Goal: Transaction & Acquisition: Purchase product/service

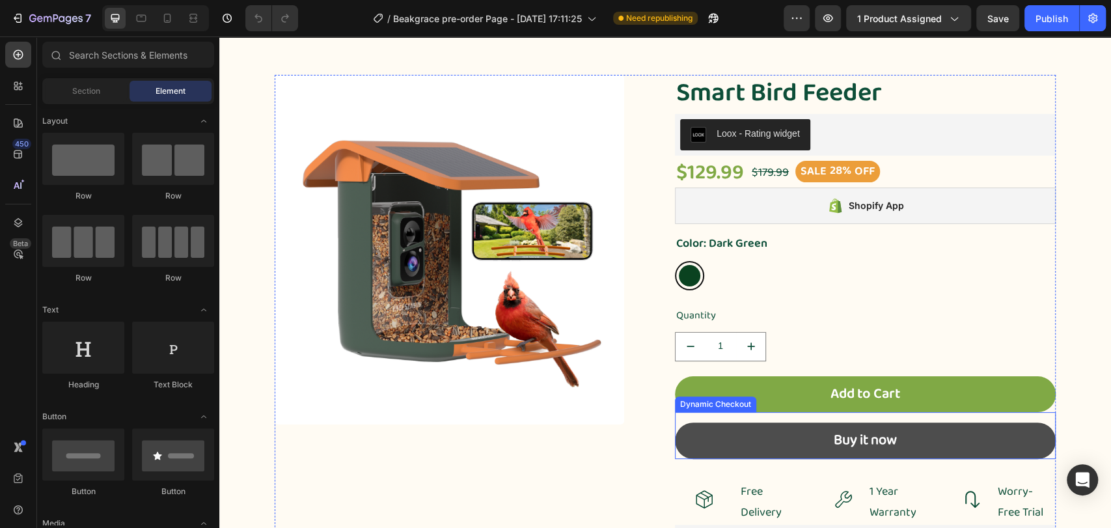
scroll to position [289, 0]
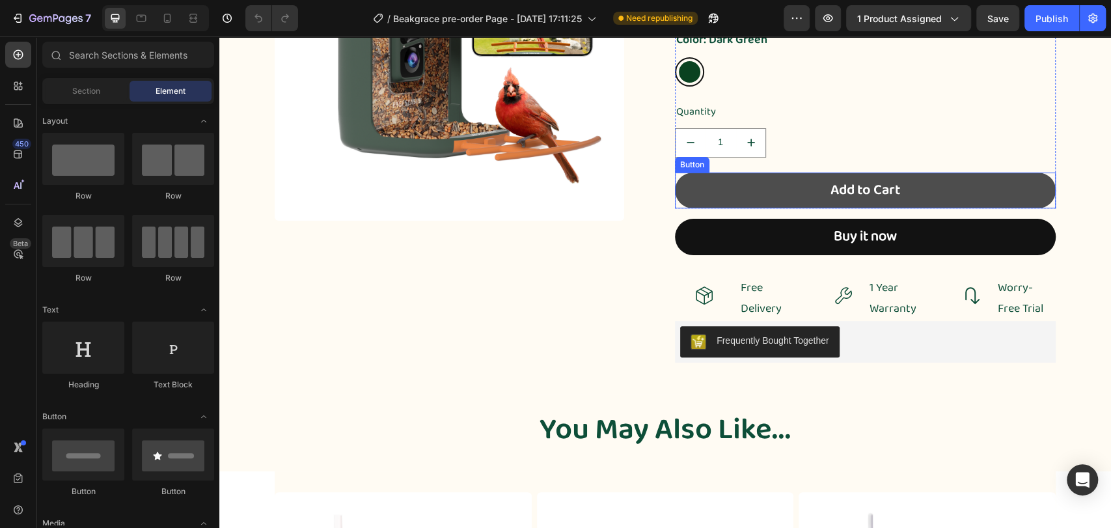
click at [800, 175] on button "Add to Cart" at bounding box center [865, 191] width 381 height 36
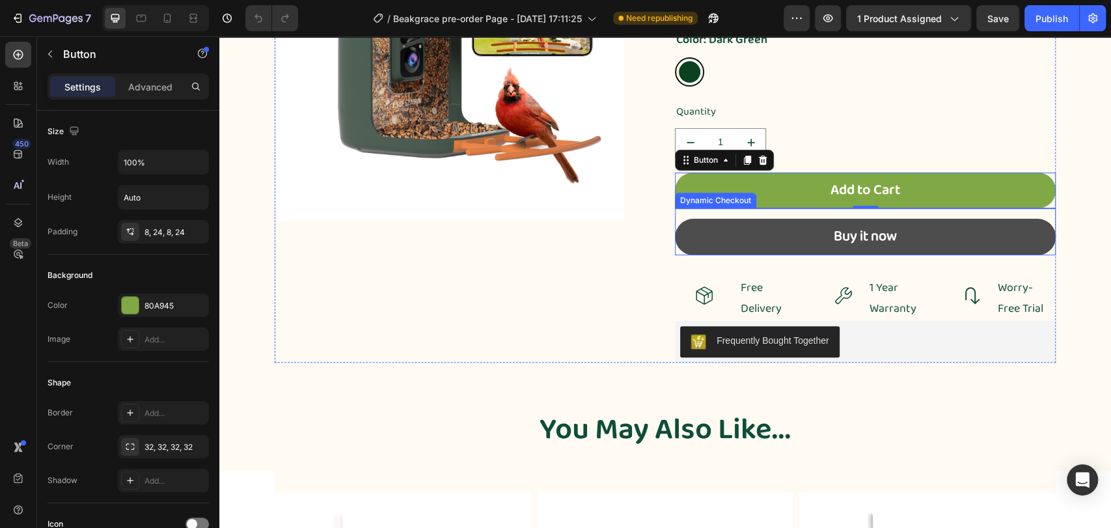
click at [781, 219] on button "Buy it now" at bounding box center [865, 237] width 381 height 36
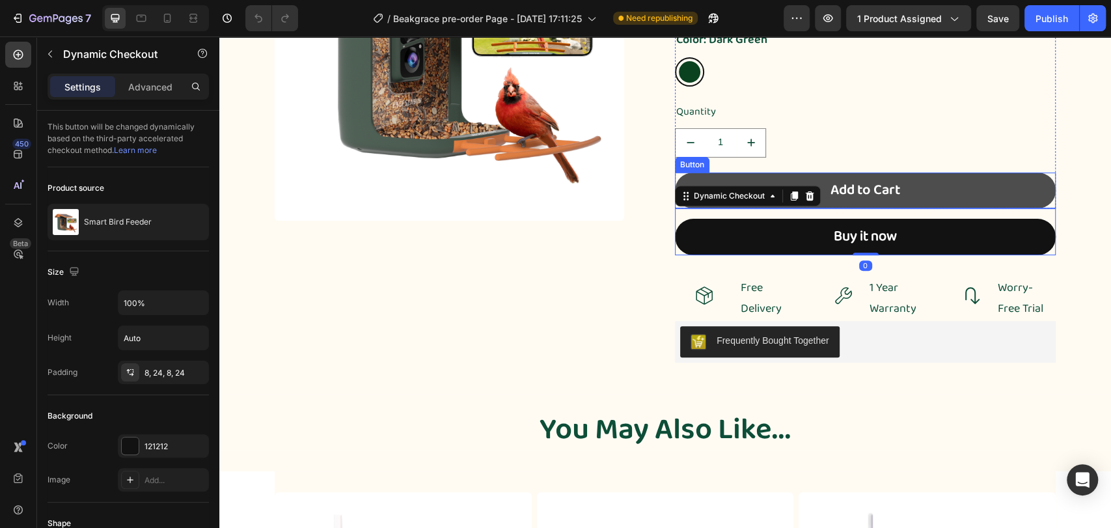
click at [760, 173] on button "Add to Cart" at bounding box center [865, 191] width 381 height 36
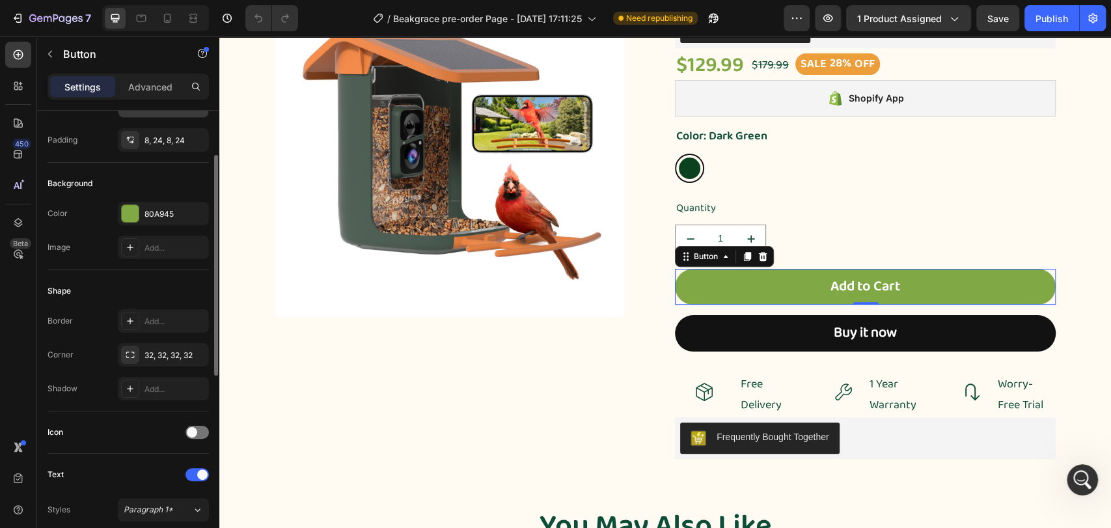
scroll to position [0, 0]
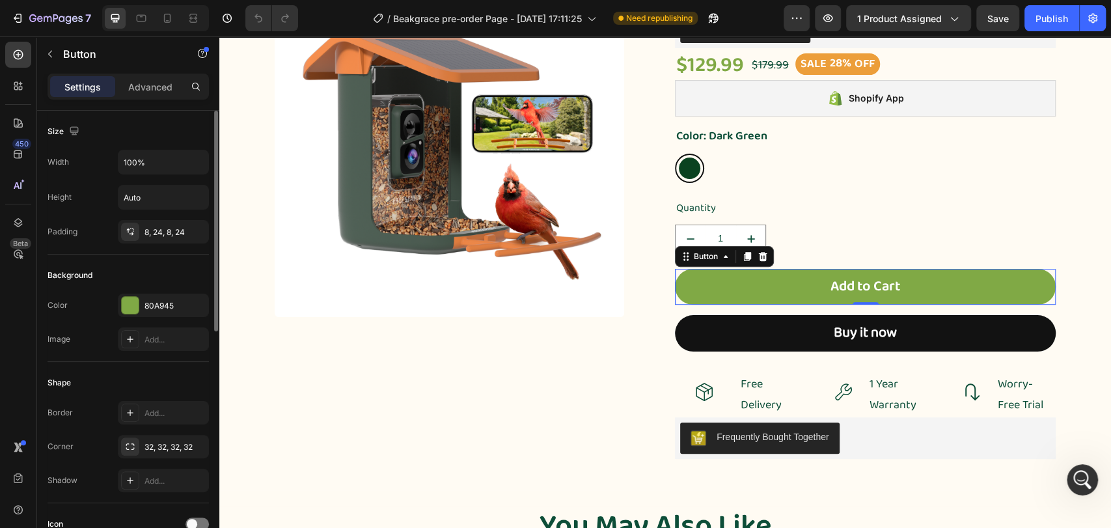
click at [150, 80] on p "Advanced" at bounding box center [150, 87] width 44 height 14
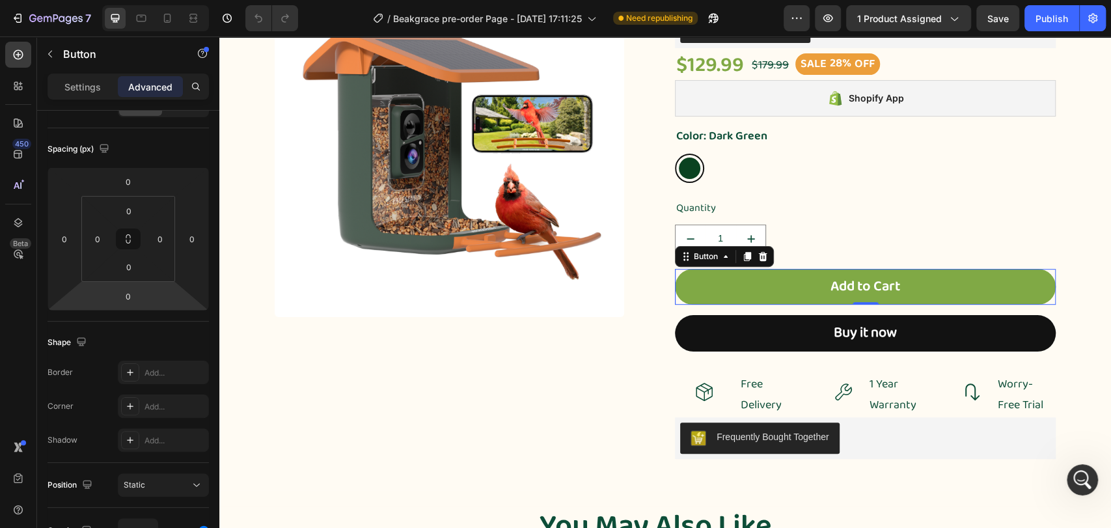
scroll to position [27, 0]
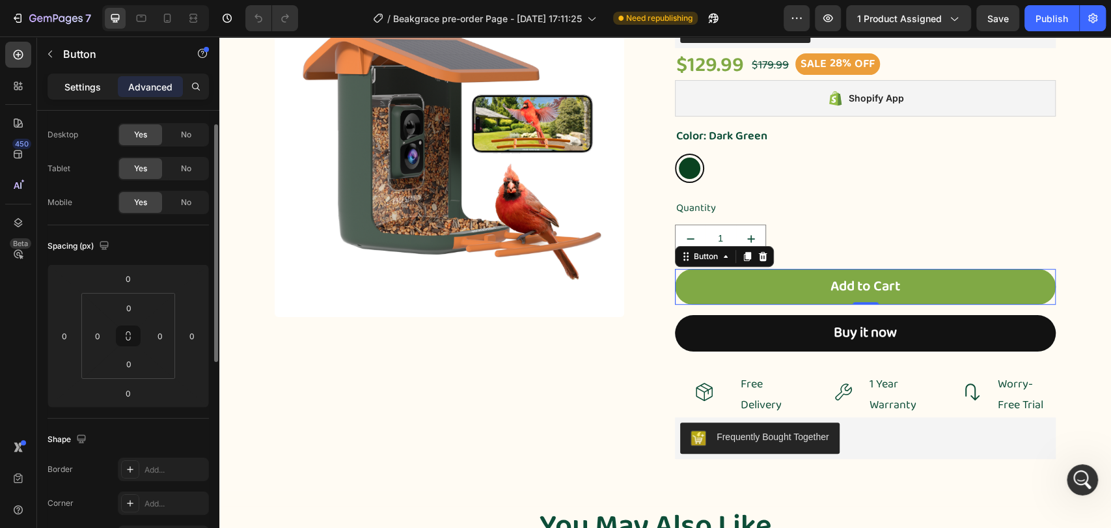
click at [74, 89] on p "Settings" at bounding box center [82, 87] width 36 height 14
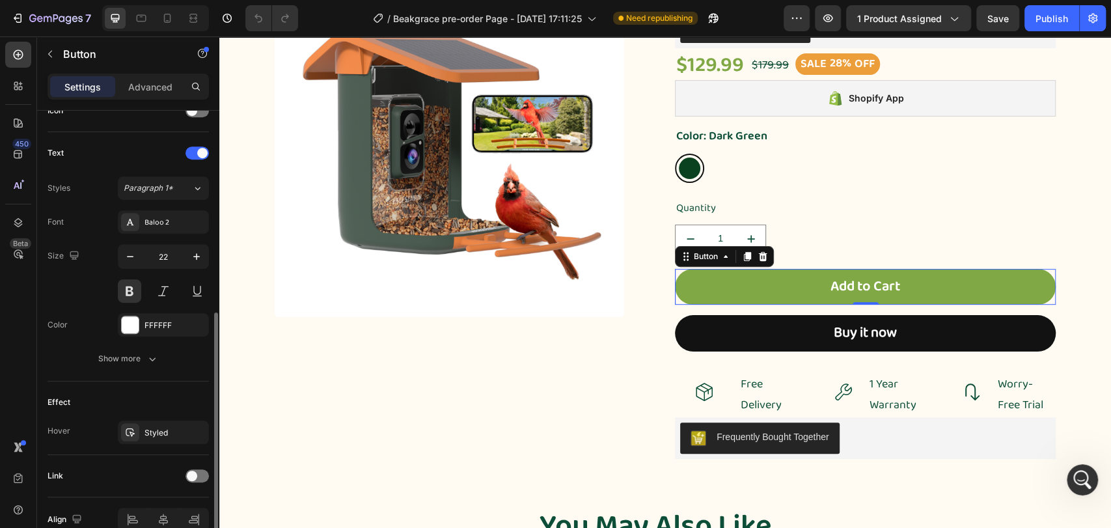
scroll to position [479, 0]
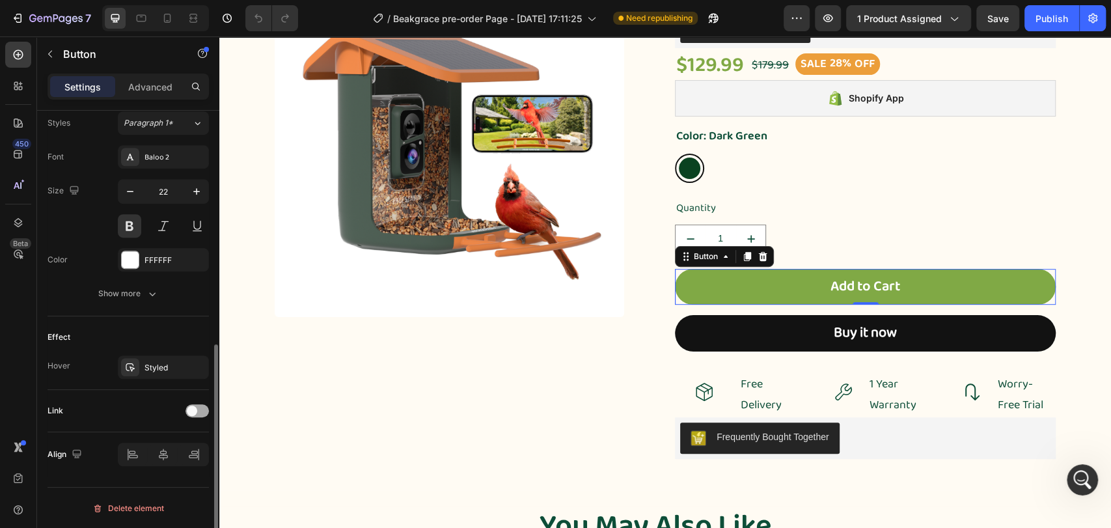
click at [192, 407] on span at bounding box center [192, 411] width 10 height 10
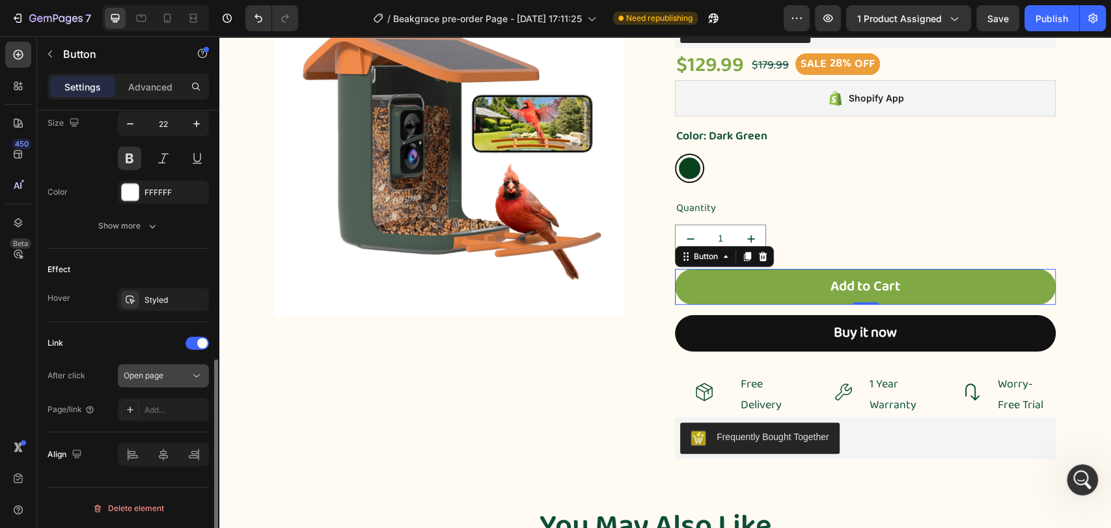
click at [177, 364] on button "Open page" at bounding box center [163, 375] width 91 height 23
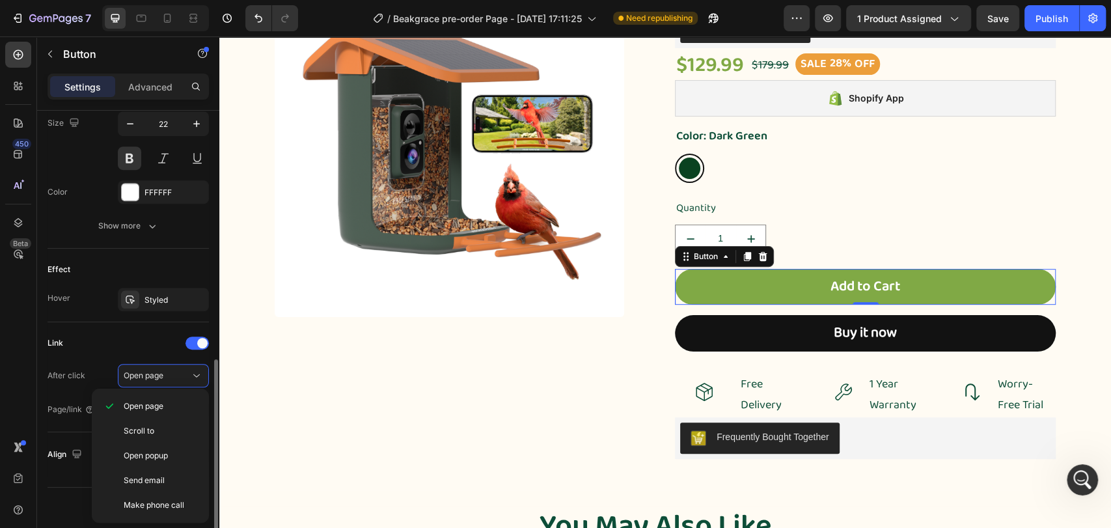
click at [111, 341] on div "Link" at bounding box center [128, 343] width 161 height 21
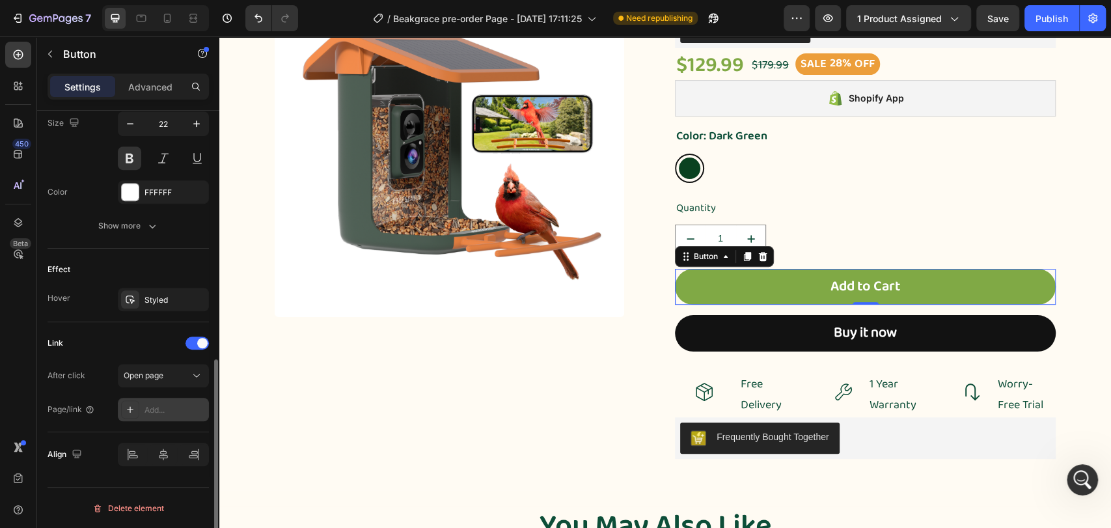
click at [158, 410] on div "Add..." at bounding box center [175, 410] width 61 height 12
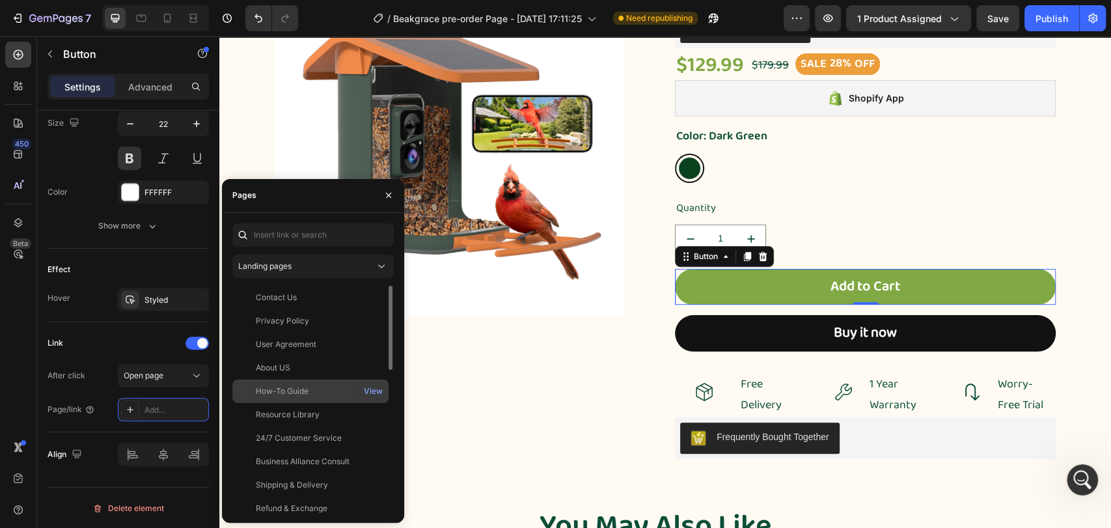
scroll to position [96, 0]
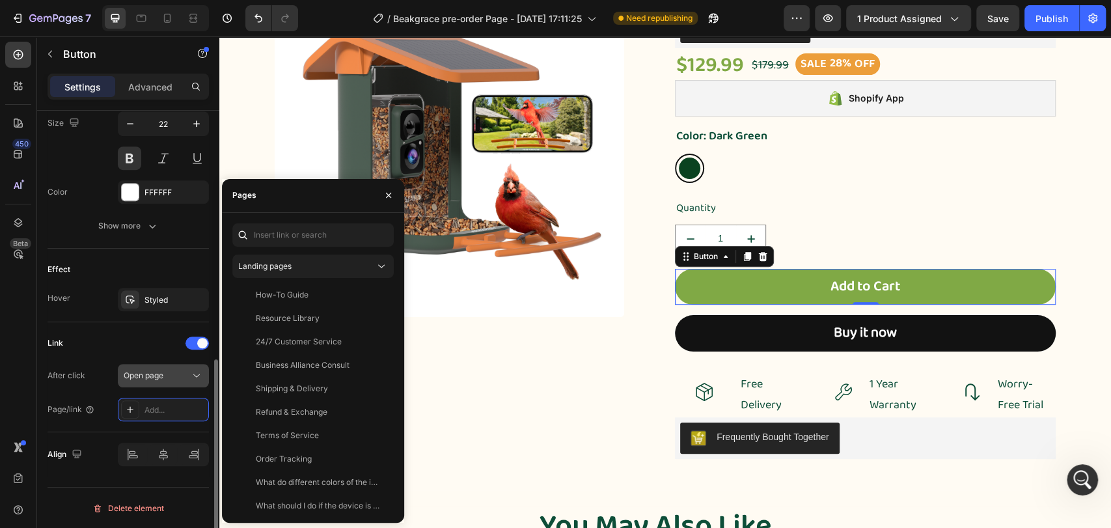
click at [190, 367] on button "Open page" at bounding box center [163, 375] width 91 height 23
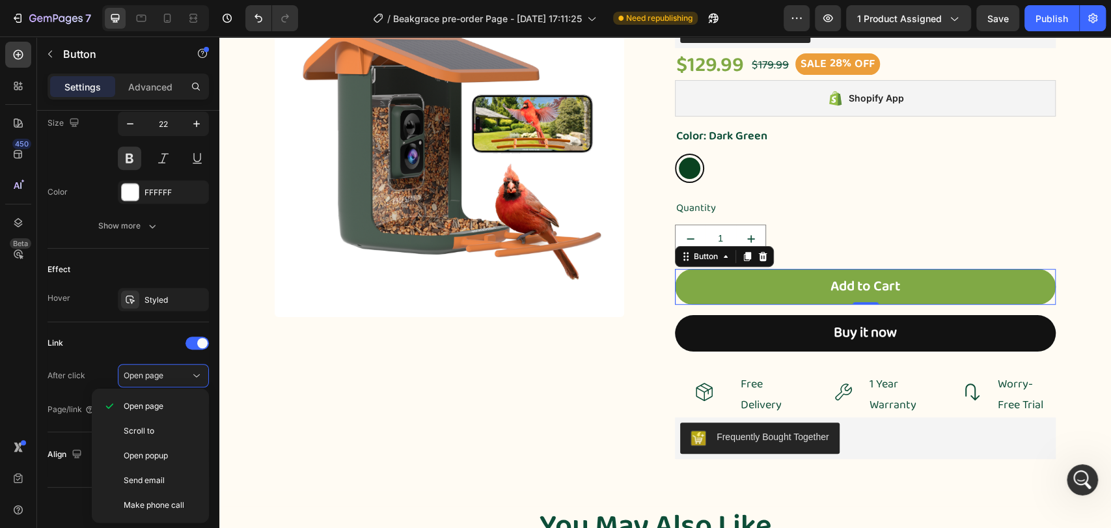
click at [21, 359] on div "450 Beta" at bounding box center [18, 238] width 26 height 393
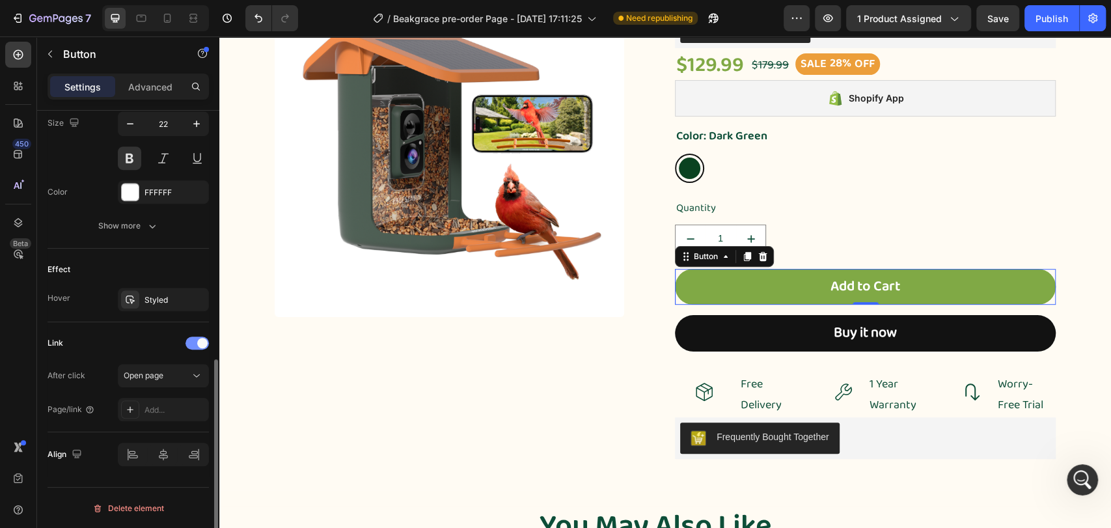
click at [206, 342] on span at bounding box center [202, 343] width 10 height 10
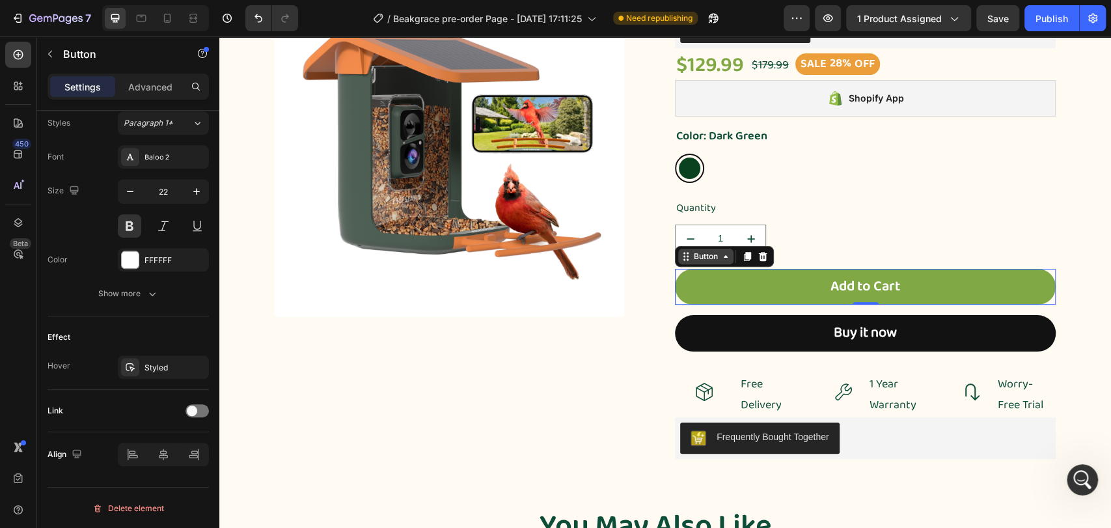
click at [706, 259] on div "Button" at bounding box center [705, 257] width 29 height 12
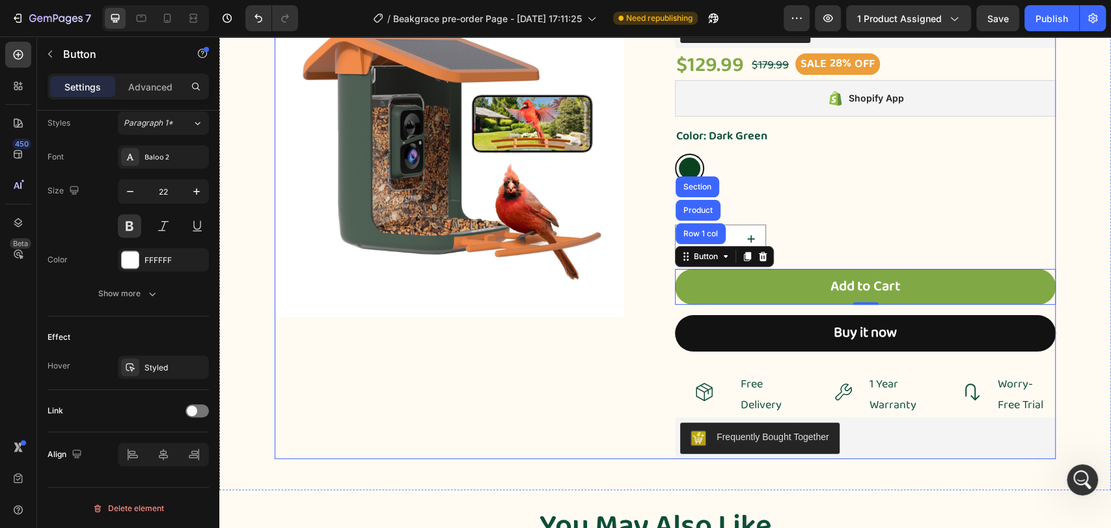
click at [563, 380] on div "Product Images" at bounding box center [465, 213] width 381 height 492
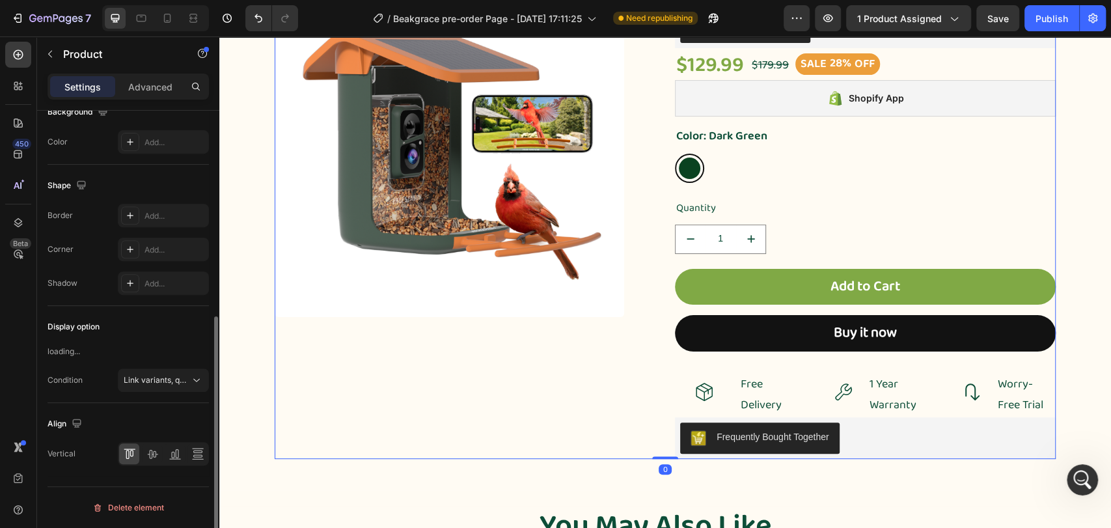
scroll to position [0, 0]
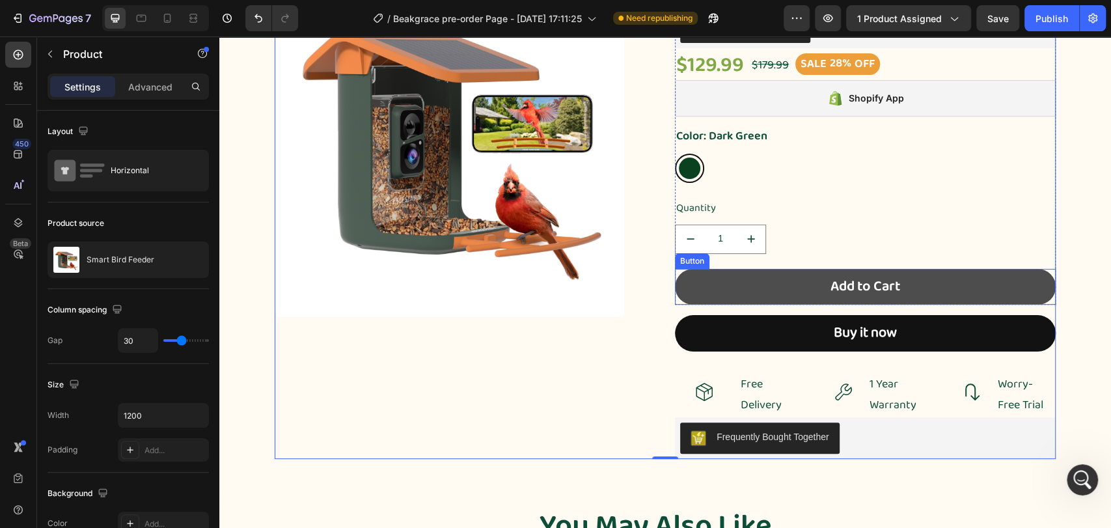
click at [745, 270] on button "Add to Cart" at bounding box center [865, 287] width 381 height 36
